Goal: Task Accomplishment & Management: Use online tool/utility

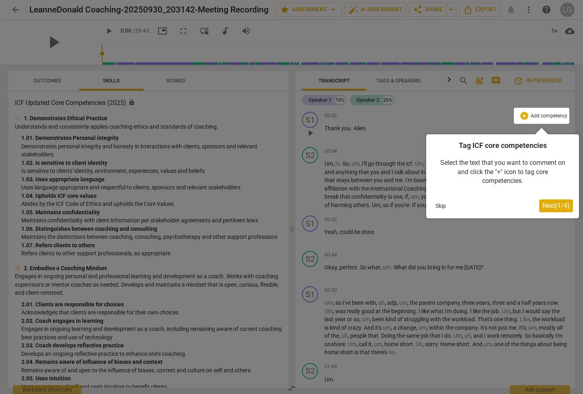
click at [548, 205] on span "Next ( 1 / 4 )" at bounding box center [556, 206] width 27 height 8
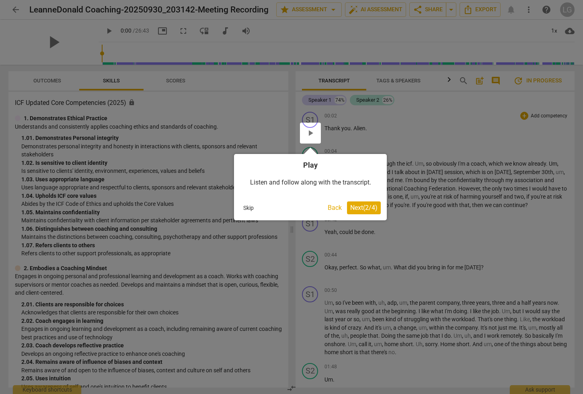
click at [352, 205] on span "Next ( 2 / 4 )" at bounding box center [363, 208] width 27 height 8
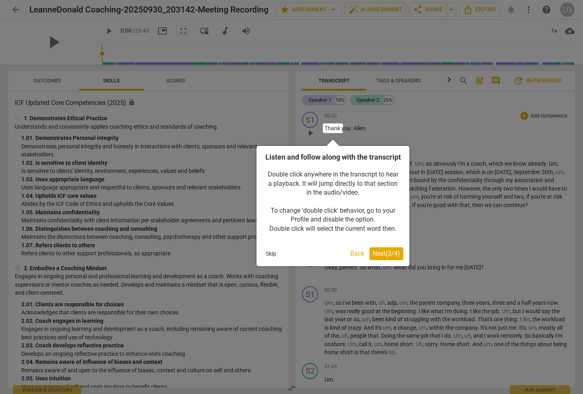
click at [381, 259] on button "Next ( 3 / 4 )" at bounding box center [387, 253] width 34 height 13
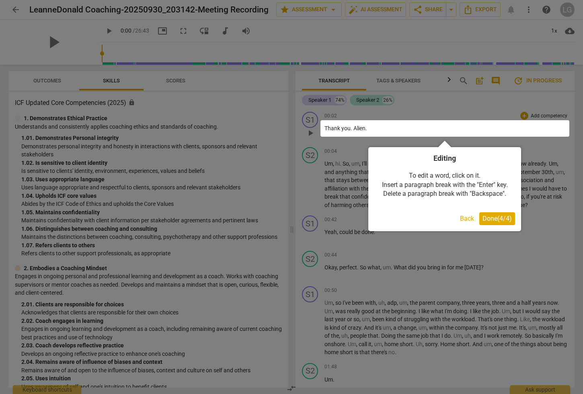
click at [501, 218] on span "Done ( 4 / 4 )" at bounding box center [497, 219] width 29 height 8
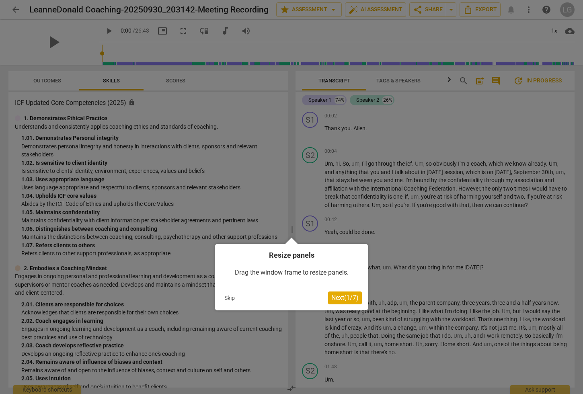
click at [337, 303] on button "Next ( 1 / 7 )" at bounding box center [345, 298] width 34 height 13
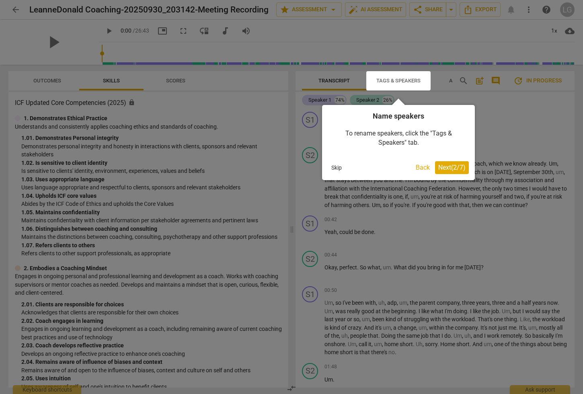
click at [446, 171] on span "Next ( 2 / 7 )" at bounding box center [452, 168] width 27 height 8
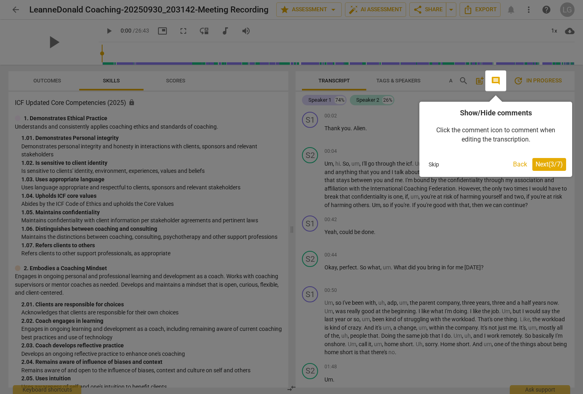
click at [545, 167] on span "Next ( 3 / 7 )" at bounding box center [549, 165] width 27 height 8
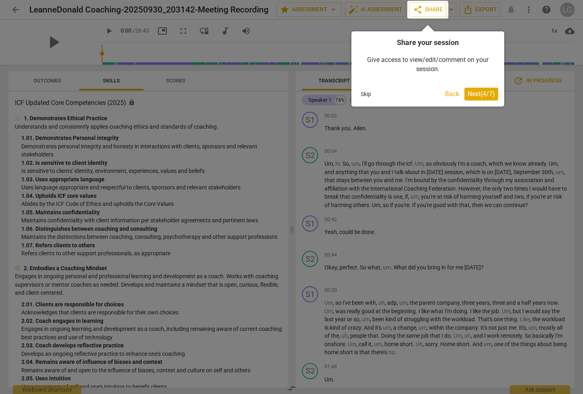
click at [465, 96] on button "Next ( 4 / 7 )" at bounding box center [482, 94] width 34 height 13
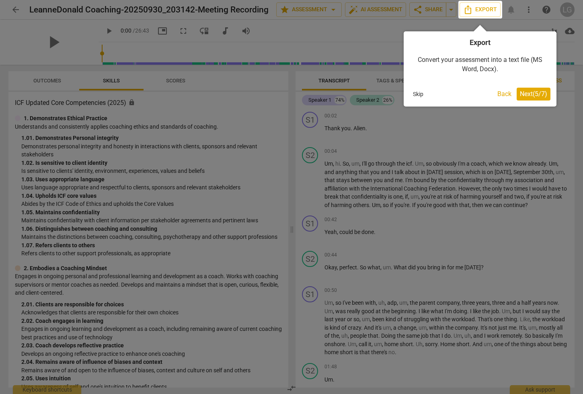
click at [515, 94] on div "Skip Back Next ( 5 / 7 )" at bounding box center [480, 94] width 141 height 13
click at [534, 97] on span "Next ( 5 / 7 )" at bounding box center [533, 94] width 27 height 8
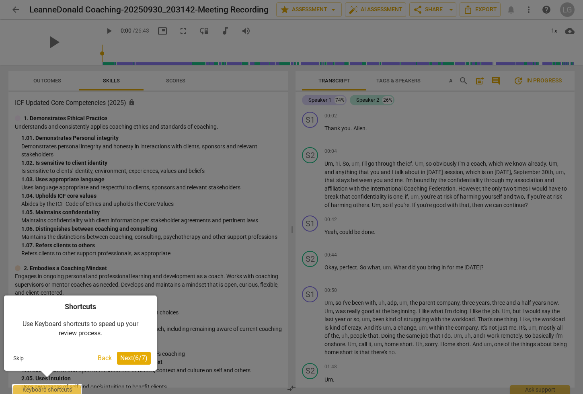
click at [135, 361] on span "Next ( 6 / 7 )" at bounding box center [133, 358] width 27 height 8
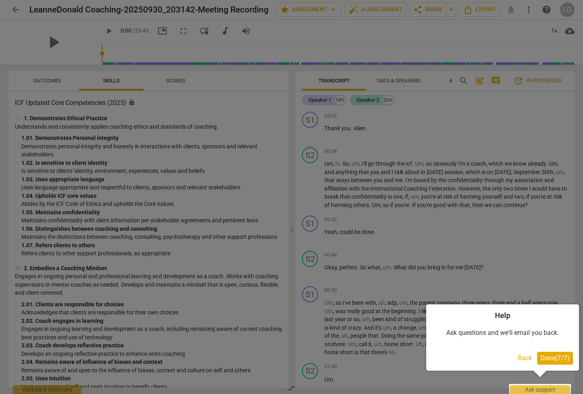
click at [554, 361] on span "Done ( 7 / 7 )" at bounding box center [555, 358] width 29 height 8
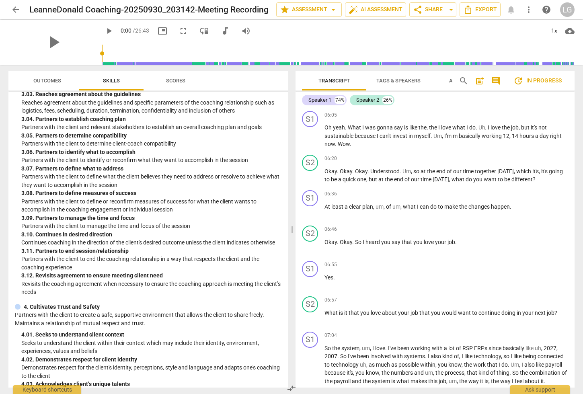
scroll to position [500, 0]
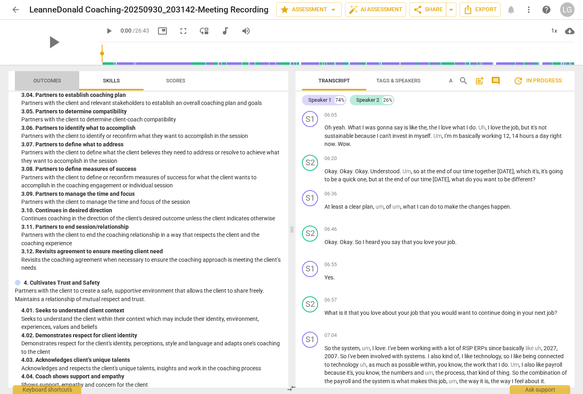
click at [43, 82] on span "Outcomes" at bounding box center [47, 81] width 28 height 6
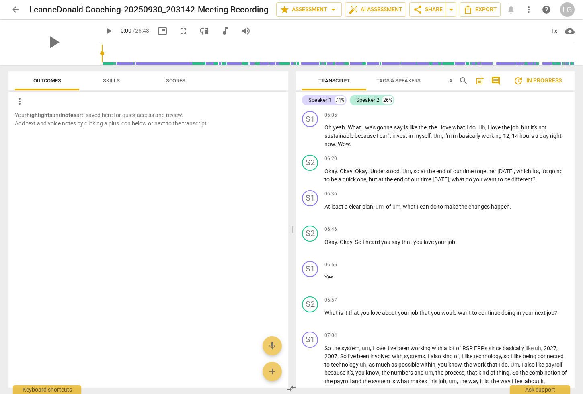
click at [178, 83] on span "Scores" at bounding box center [175, 81] width 19 height 6
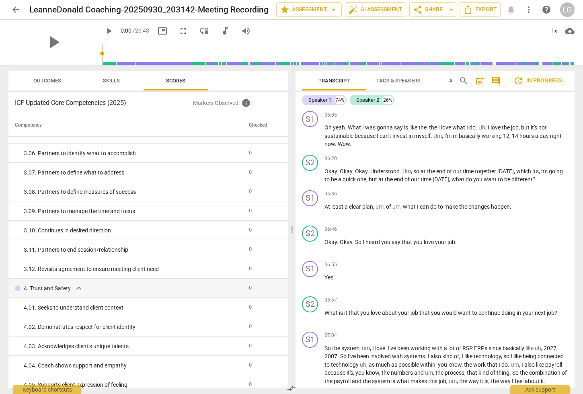
scroll to position [0, 0]
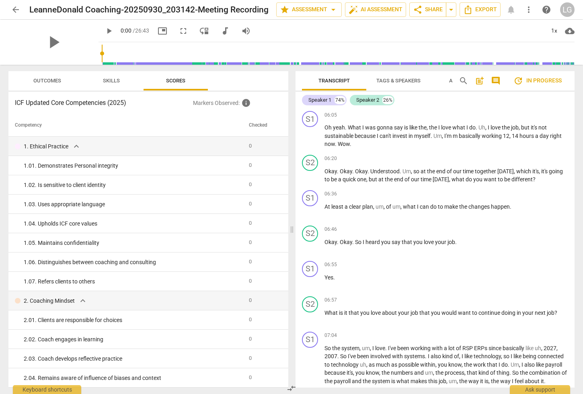
click at [33, 85] on span "Outcomes" at bounding box center [47, 81] width 47 height 11
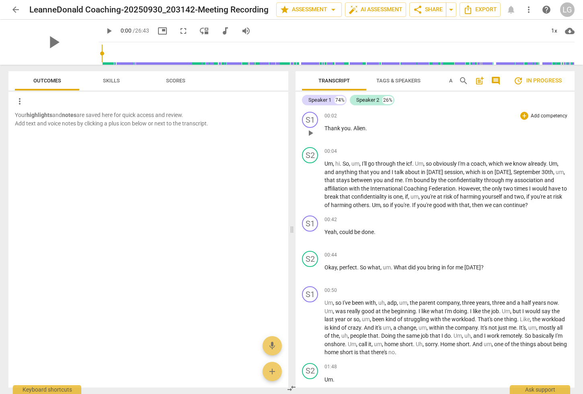
click at [363, 128] on span "Alien" at bounding box center [360, 128] width 12 height 6
click at [366, 128] on span "." at bounding box center [367, 128] width 2 height 6
click at [378, 99] on div "Speaker 2" at bounding box center [367, 100] width 23 height 8
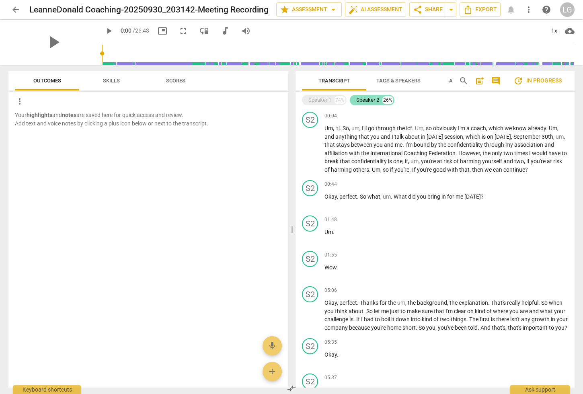
click at [378, 99] on div "Speaker 2" at bounding box center [367, 100] width 23 height 8
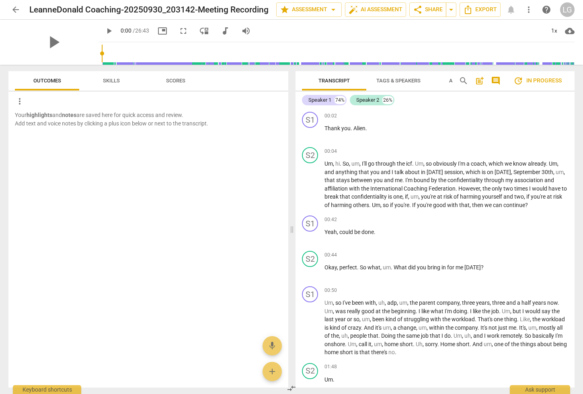
click at [398, 80] on span "Tags & Speakers" at bounding box center [399, 81] width 44 height 6
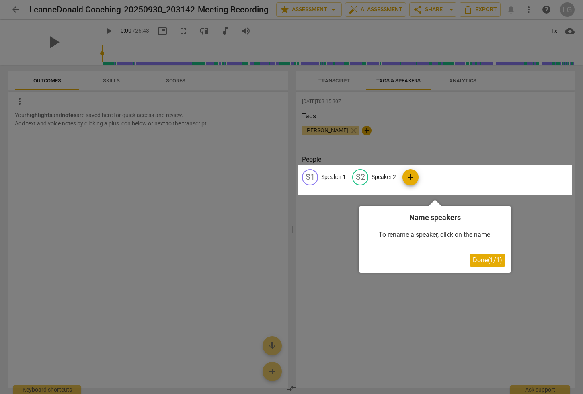
click at [341, 72] on div at bounding box center [291, 197] width 583 height 394
click at [488, 266] on button "Done ( 1 / 1 )" at bounding box center [488, 260] width 36 height 13
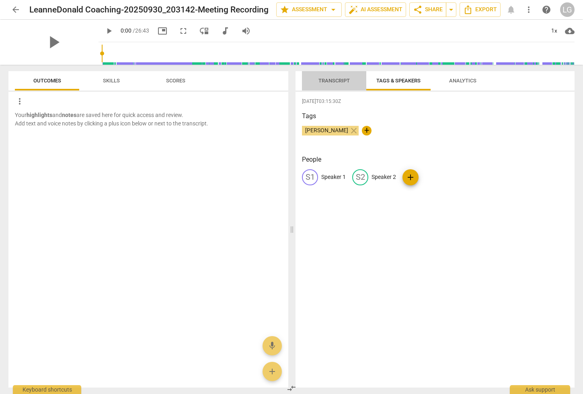
click at [340, 82] on span "Transcript" at bounding box center [334, 81] width 31 height 6
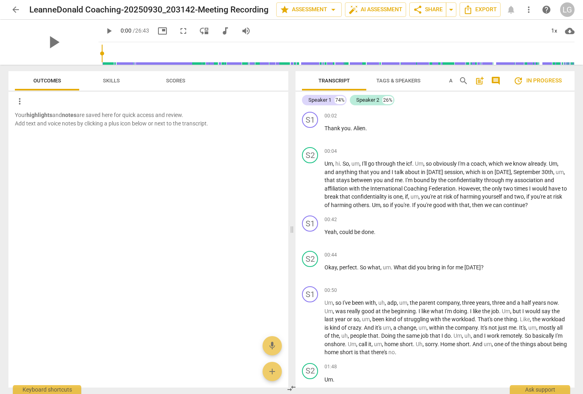
click at [389, 81] on span "Tags & Speakers" at bounding box center [399, 81] width 44 height 6
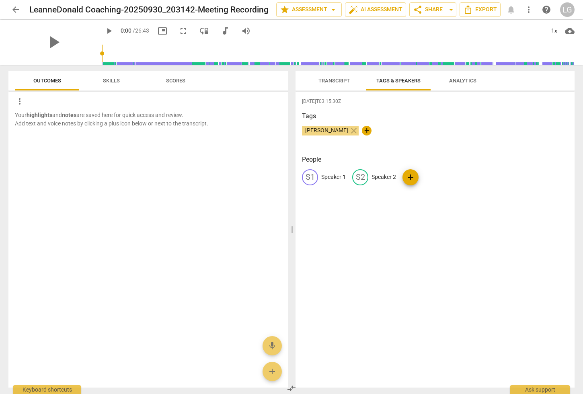
click at [390, 176] on p "Speaker 2" at bounding box center [384, 177] width 25 height 8
type input "[PERSON_NAME]"
click at [332, 180] on p "Speaker 1" at bounding box center [333, 177] width 25 height 8
type input "[PERSON_NAME]"
click at [441, 143] on div "Tags [PERSON_NAME] close +" at bounding box center [435, 129] width 266 height 37
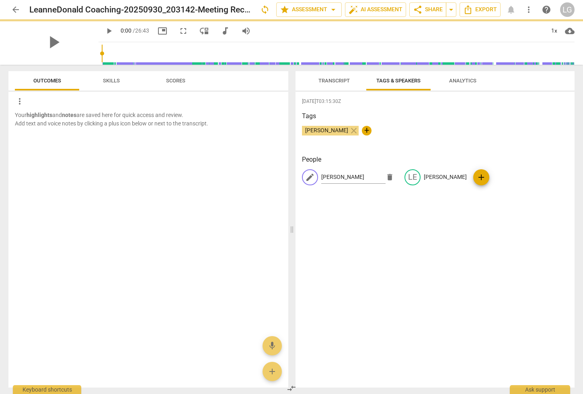
click at [472, 78] on span "Analytics" at bounding box center [462, 81] width 27 height 6
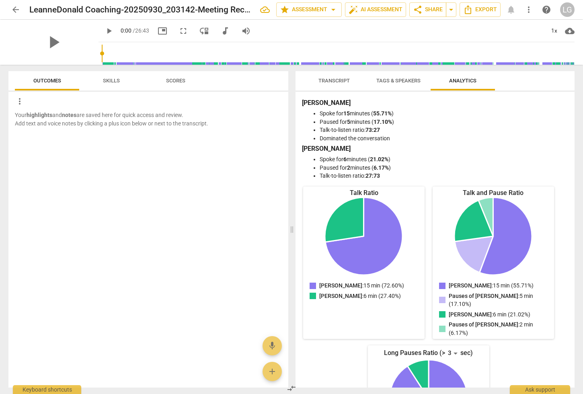
click at [332, 84] on span "Transcript" at bounding box center [334, 81] width 51 height 11
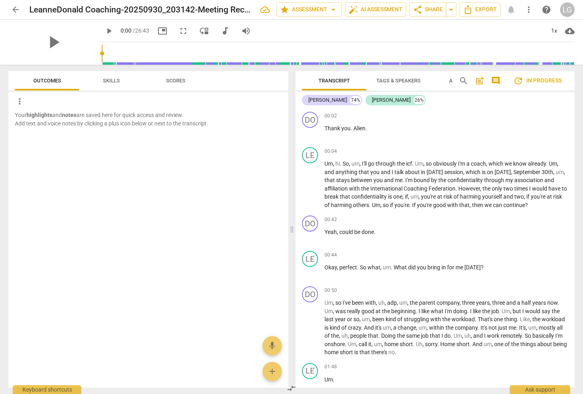
click at [119, 80] on span "Skills" at bounding box center [111, 81] width 17 height 6
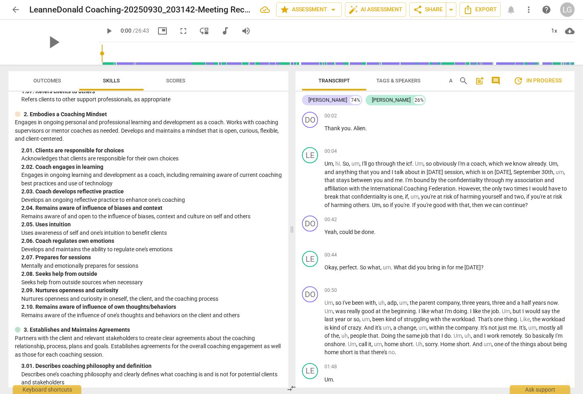
scroll to position [156, 0]
